Goal: Obtain resource: Download file/media

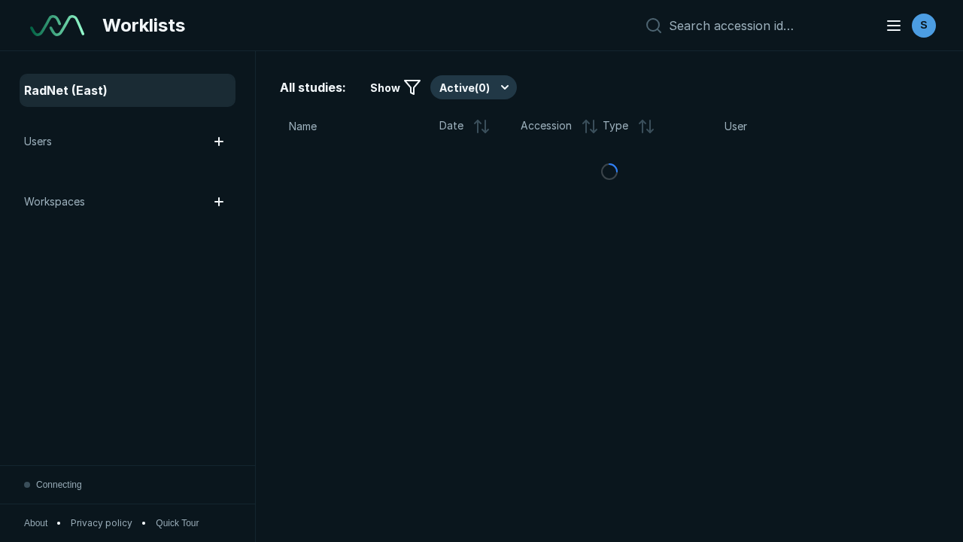
scroll to position [4111, 6270]
